Goal: Task Accomplishment & Management: Use online tool/utility

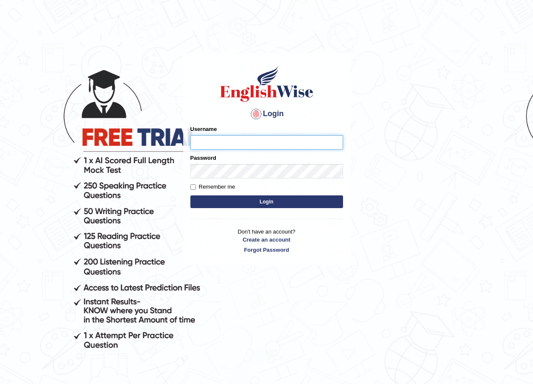
click at [200, 140] on input "Username" at bounding box center [266, 142] width 153 height 14
type input "maratais_parramatta"
click at [329, 207] on button "Login" at bounding box center [266, 201] width 153 height 13
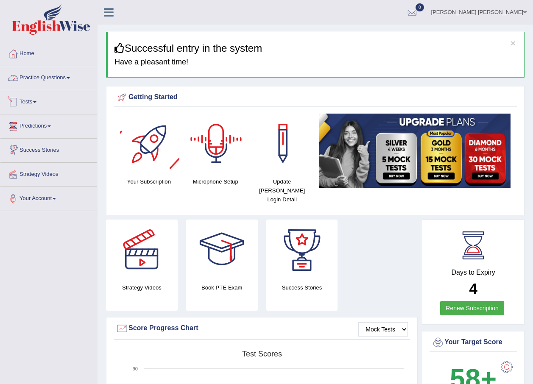
click at [59, 75] on link "Practice Questions" at bounding box center [48, 76] width 97 height 21
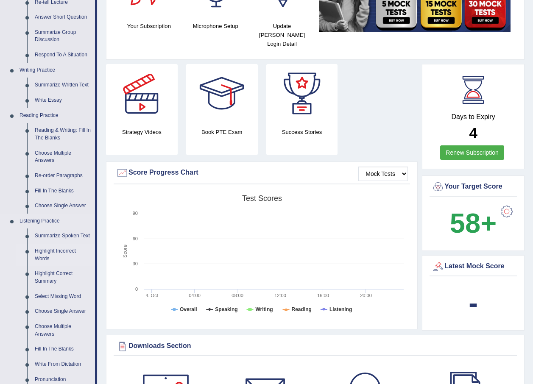
scroll to position [297, 0]
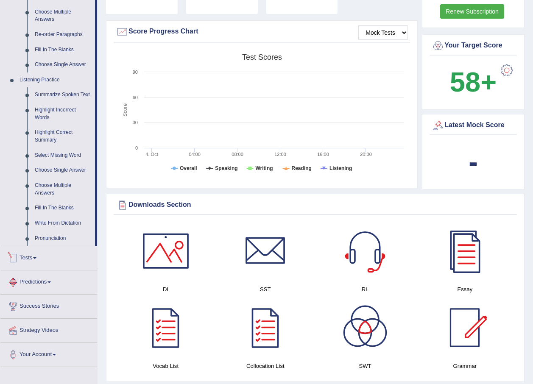
click at [37, 262] on link "Tests" at bounding box center [48, 256] width 97 height 21
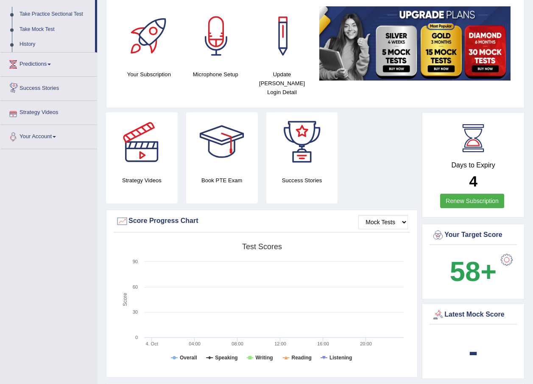
scroll to position [0, 0]
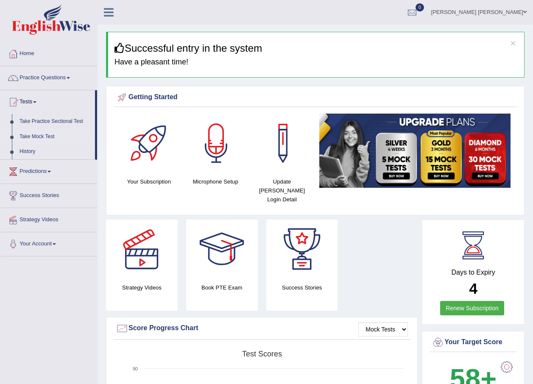
click at [43, 136] on link "Take Mock Test" at bounding box center [55, 136] width 79 height 15
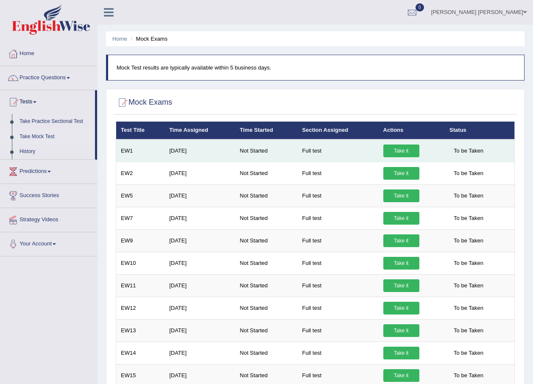
click at [394, 147] on link "Take it" at bounding box center [401, 151] width 36 height 13
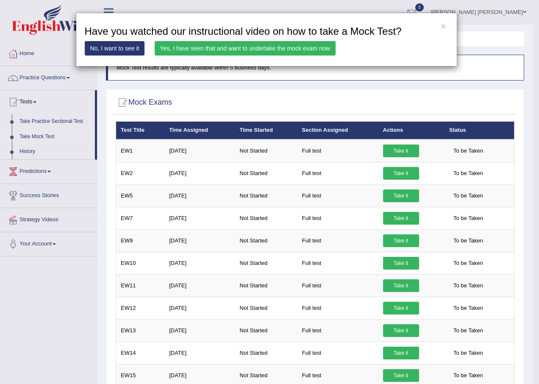
click at [208, 52] on link "Yes, I have seen that and want to undertake the mock exam now" at bounding box center [245, 48] width 181 height 14
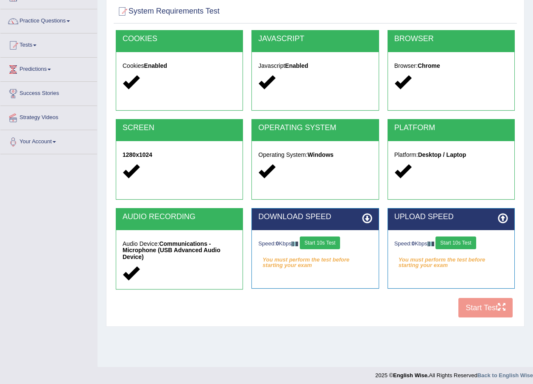
scroll to position [61, 0]
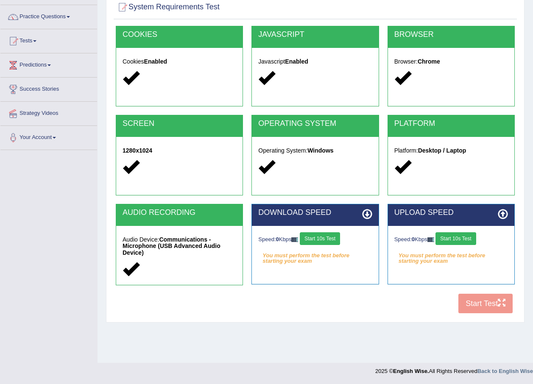
click at [329, 241] on button "Start 10s Test" at bounding box center [320, 238] width 40 height 13
click at [449, 239] on button "Start 10s Test" at bounding box center [455, 238] width 40 height 13
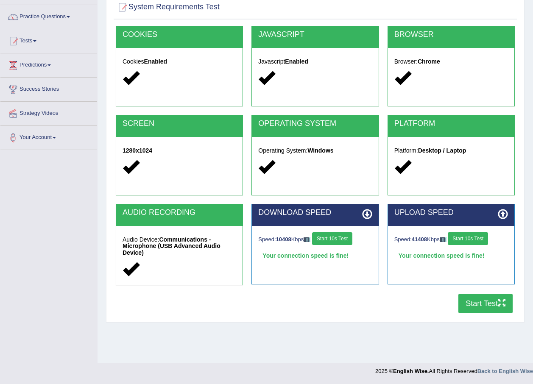
click at [472, 300] on button "Start Test" at bounding box center [485, 304] width 54 height 20
